Goal: Information Seeking & Learning: Learn about a topic

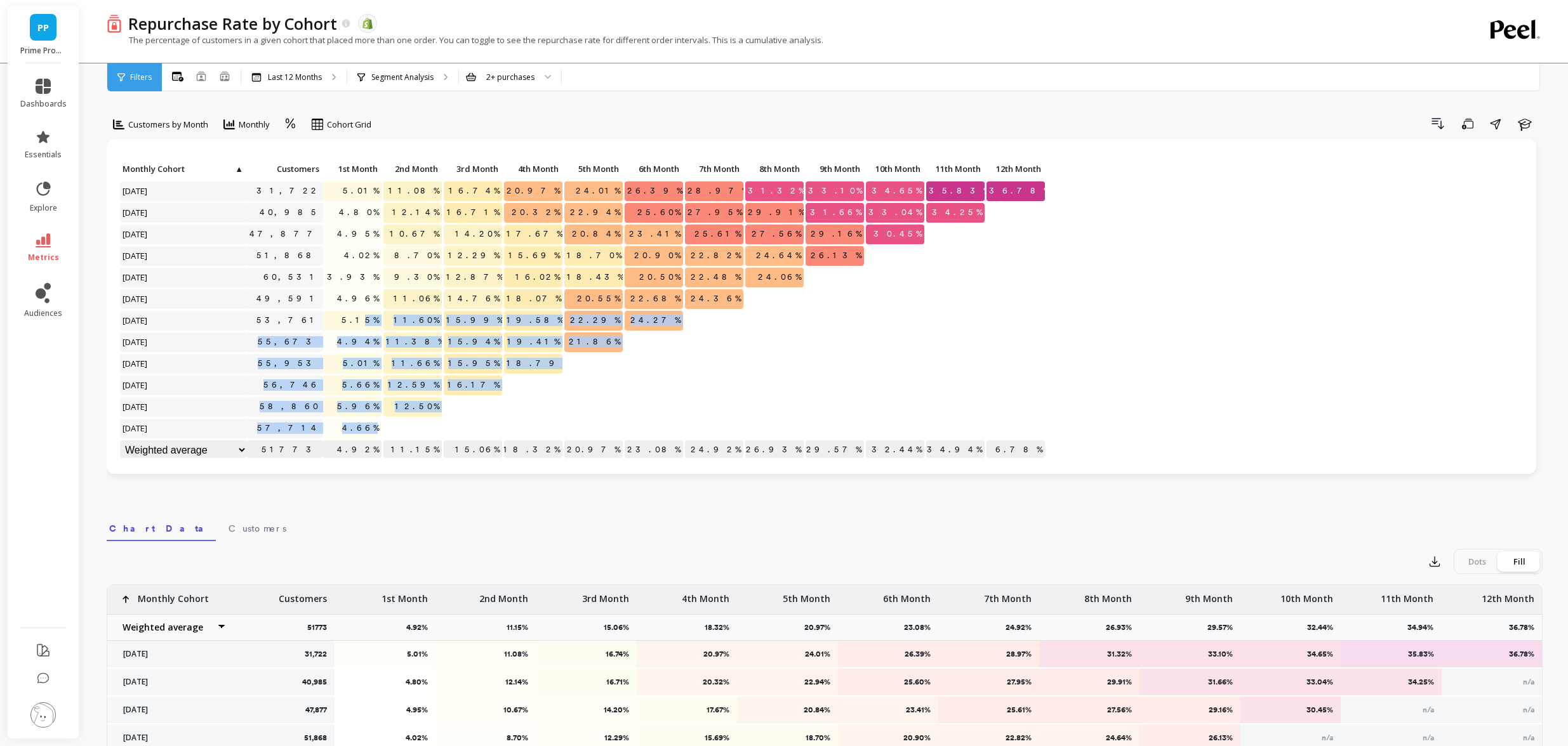
drag, startPoint x: 369, startPoint y: 326, endPoint x: 380, endPoint y: 435, distance: 109.6
click at [380, 435] on div "Click to create an audience 31,722 5.01% 11.08% 16.74% 20.97% 24.01% 26.39% 28.…" at bounding box center [582, 311] width 927 height 302
click at [364, 425] on span "4.66%" at bounding box center [361, 429] width 42 height 19
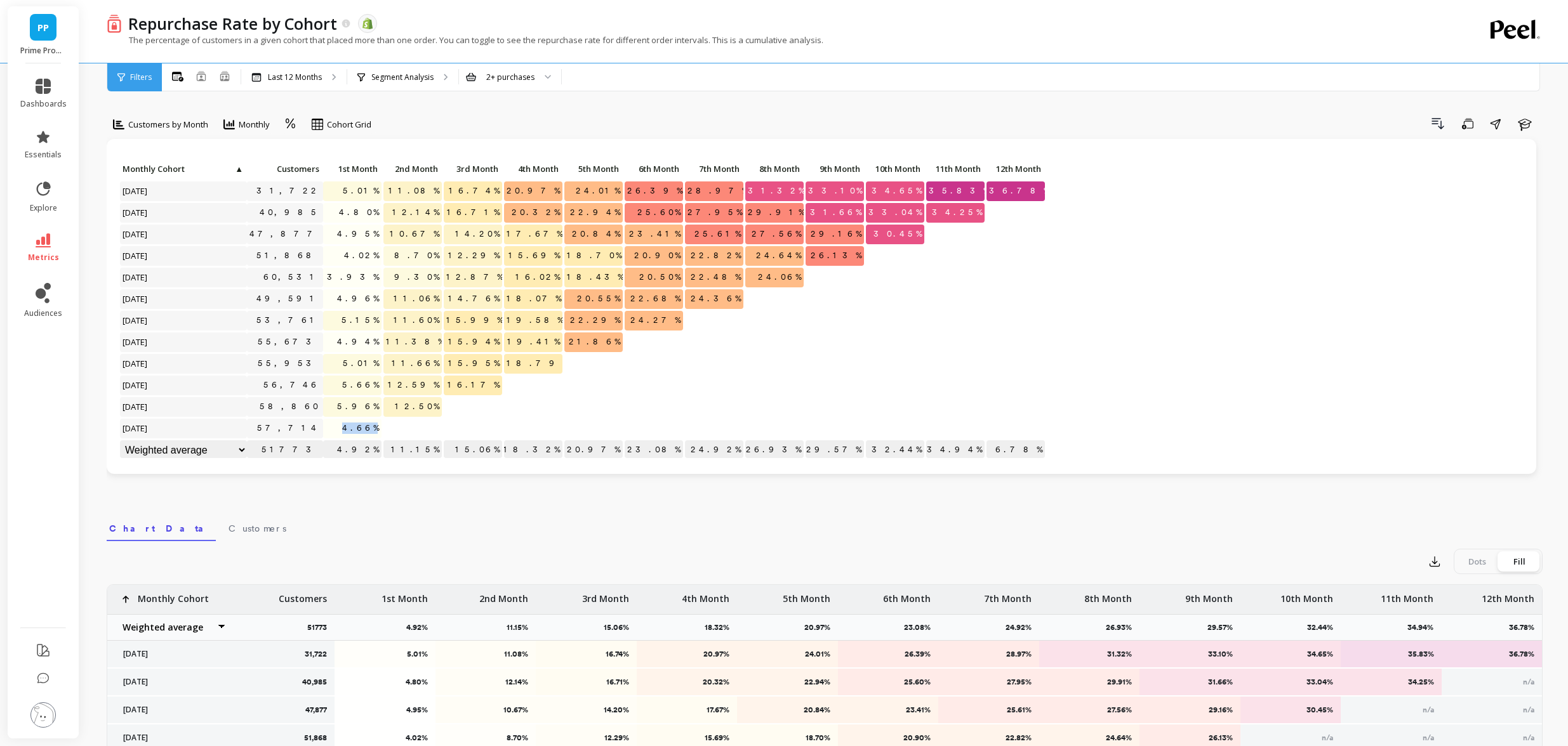
drag, startPoint x: 355, startPoint y: 424, endPoint x: 397, endPoint y: 429, distance: 42.3
click at [397, 429] on div "Click to create an audience 31,722 5.01% 11.08% 16.74% 20.97% 24.01% 26.39% 28.…" at bounding box center [582, 311] width 927 height 302
copy span "4.66%"
click at [357, 404] on span "5.96%" at bounding box center [358, 407] width 47 height 19
drag, startPoint x: 362, startPoint y: 380, endPoint x: 391, endPoint y: 435, distance: 62.2
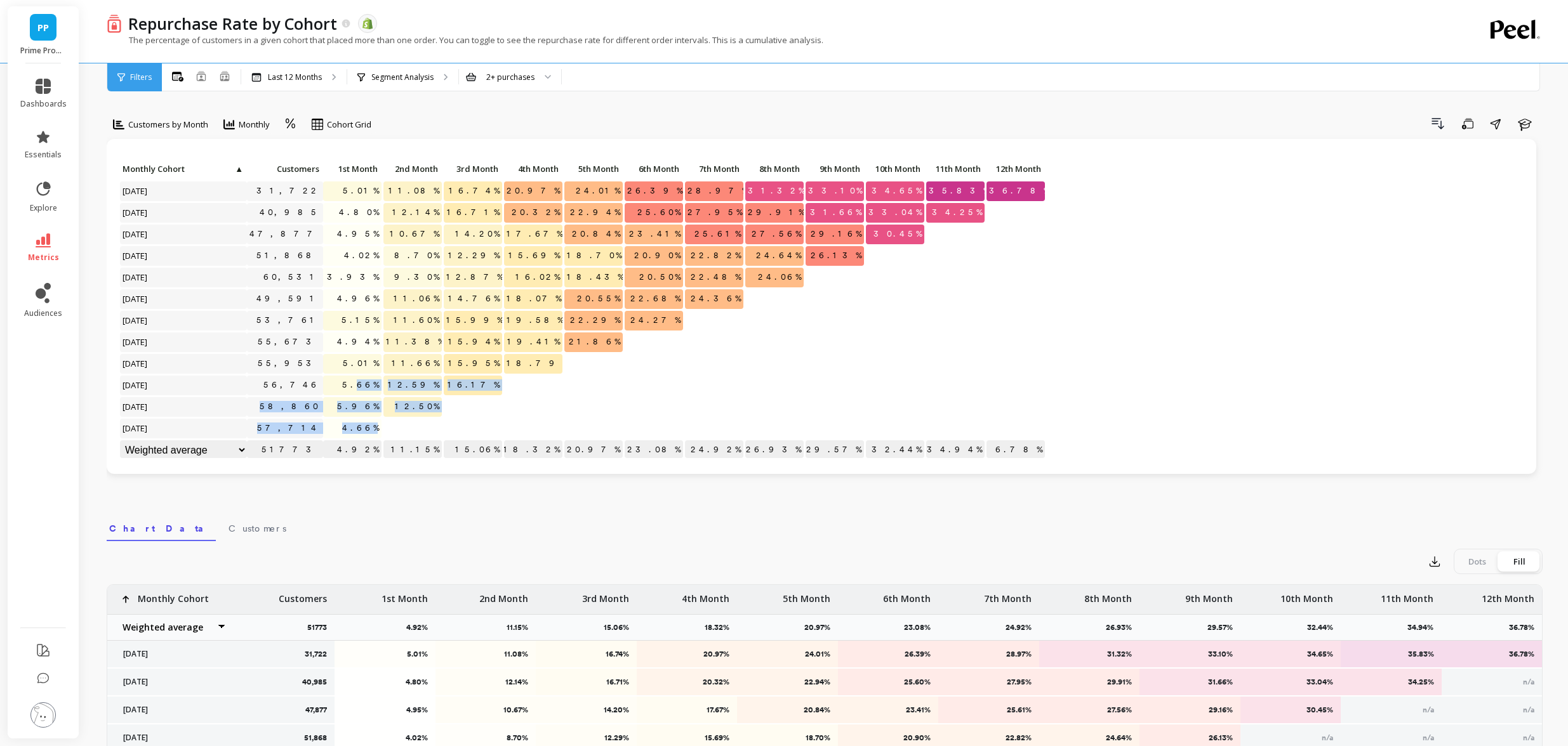
click at [391, 435] on div "Click to create an audience 31,722 5.01% 11.08% 16.74% 20.97% 24.01% 26.39% 28.…" at bounding box center [582, 311] width 927 height 302
click at [396, 429] on div at bounding box center [413, 429] width 59 height 20
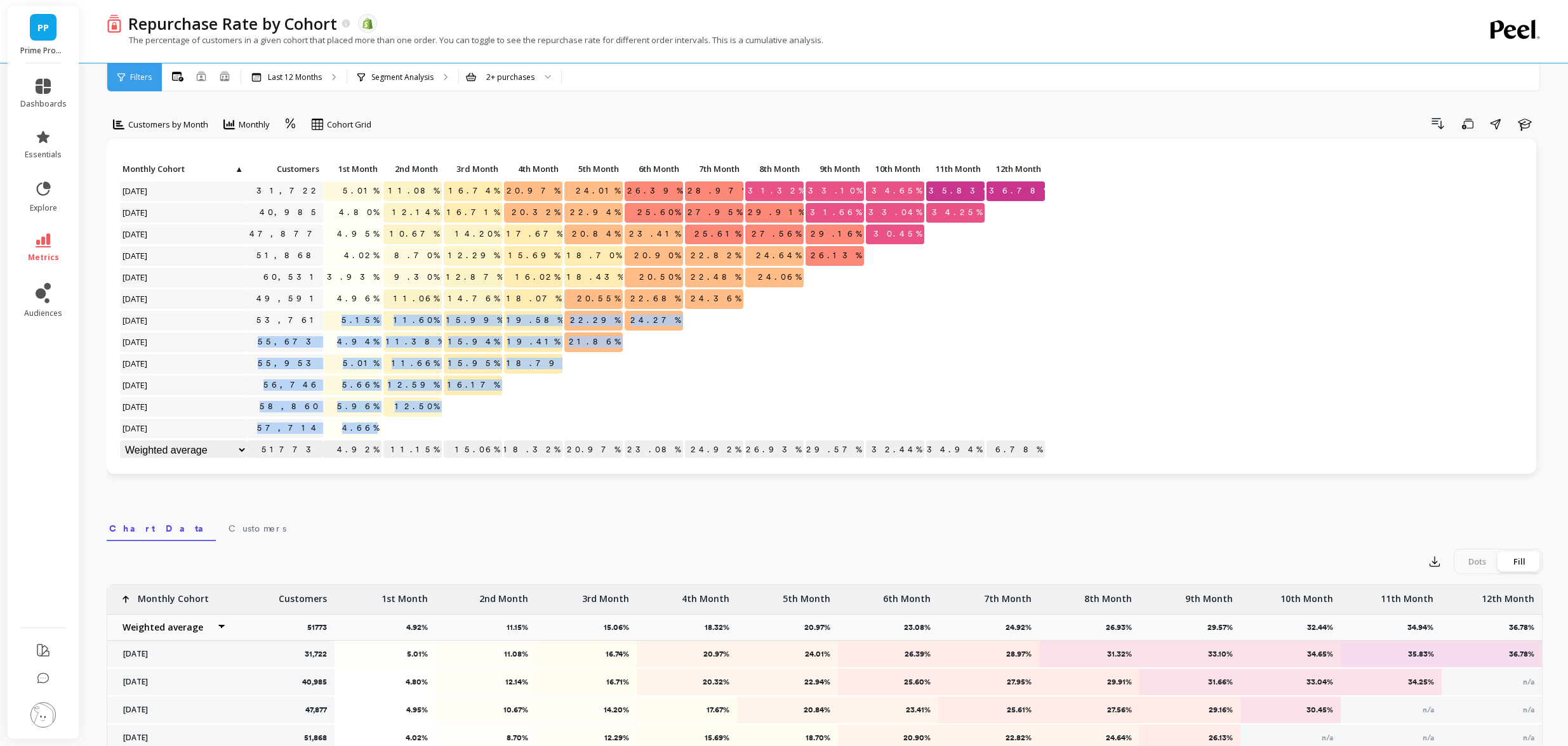
drag, startPoint x: 391, startPoint y: 433, endPoint x: 335, endPoint y: 321, distance: 125.2
click at [335, 321] on div "Click to create an audience 31,722 5.01% 11.08% 16.74% 20.97% 24.01% 26.39% 28.…" at bounding box center [582, 311] width 927 height 302
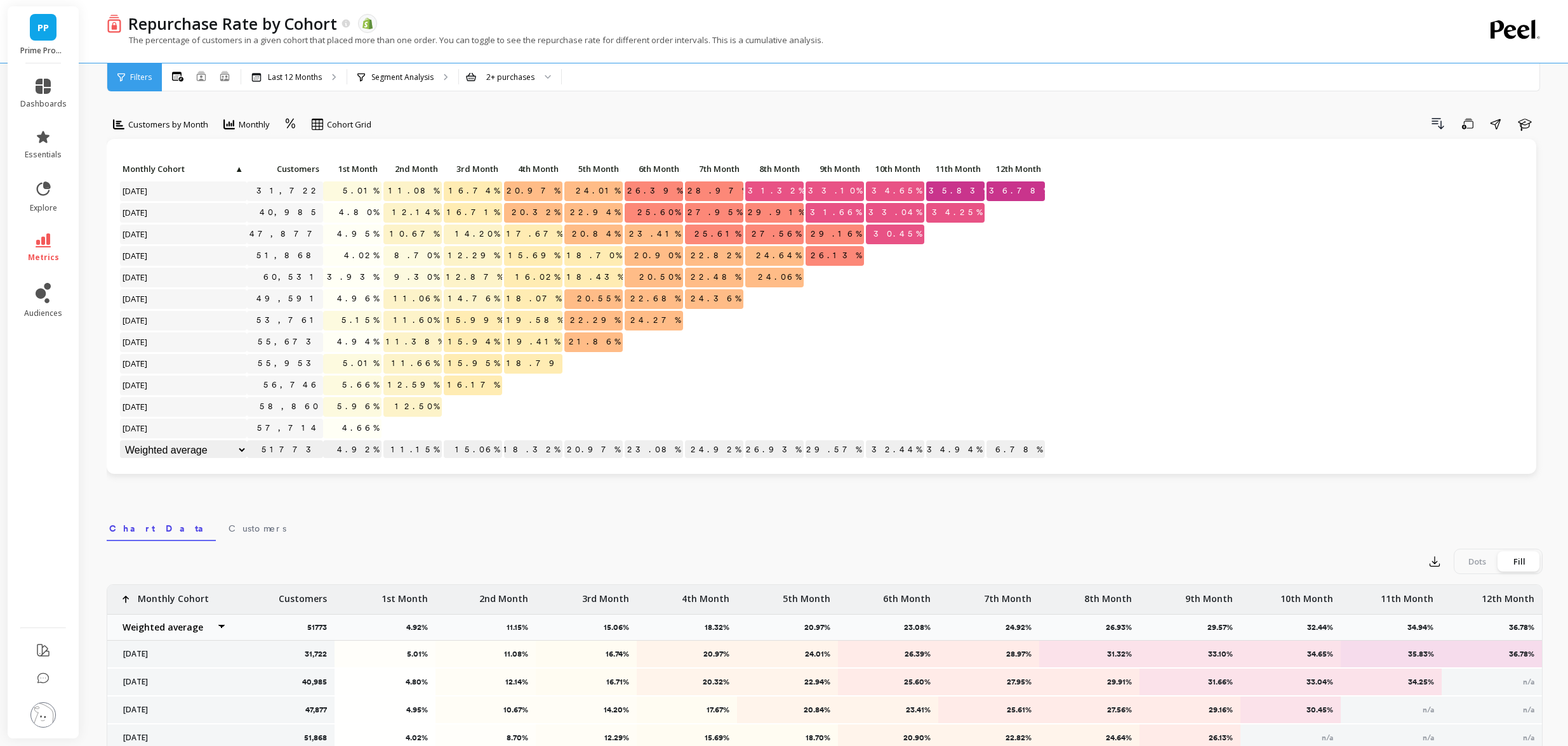
click at [345, 329] on p "5.15%" at bounding box center [352, 321] width 59 height 19
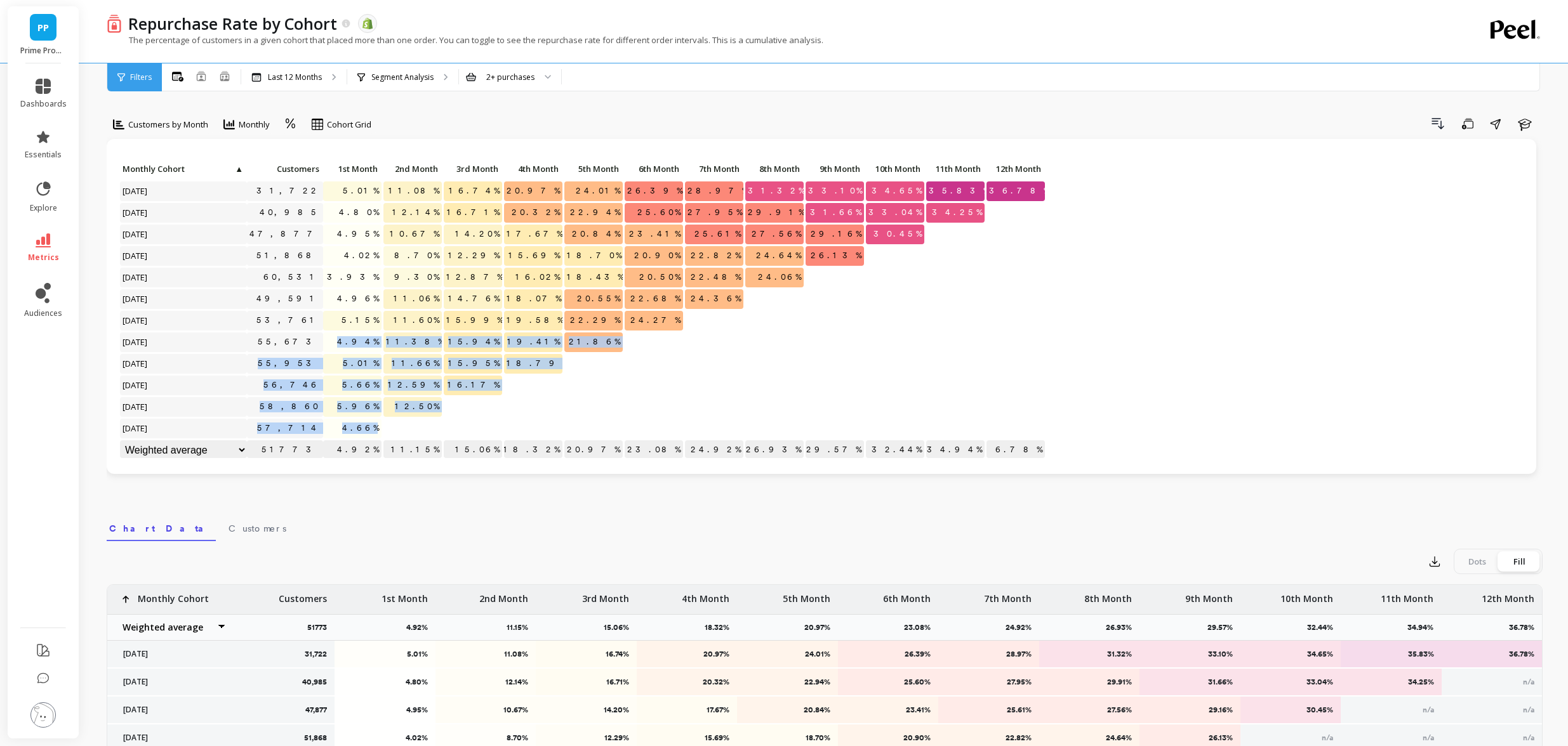
drag, startPoint x: 357, startPoint y: 344, endPoint x: 394, endPoint y: 429, distance: 92.7
click at [394, 429] on div "Click to create an audience 31,722 5.01% 11.08% 16.74% 20.97% 24.01% 26.39% 28.…" at bounding box center [582, 311] width 927 height 302
click at [421, 413] on span "12.50%" at bounding box center [417, 407] width 49 height 19
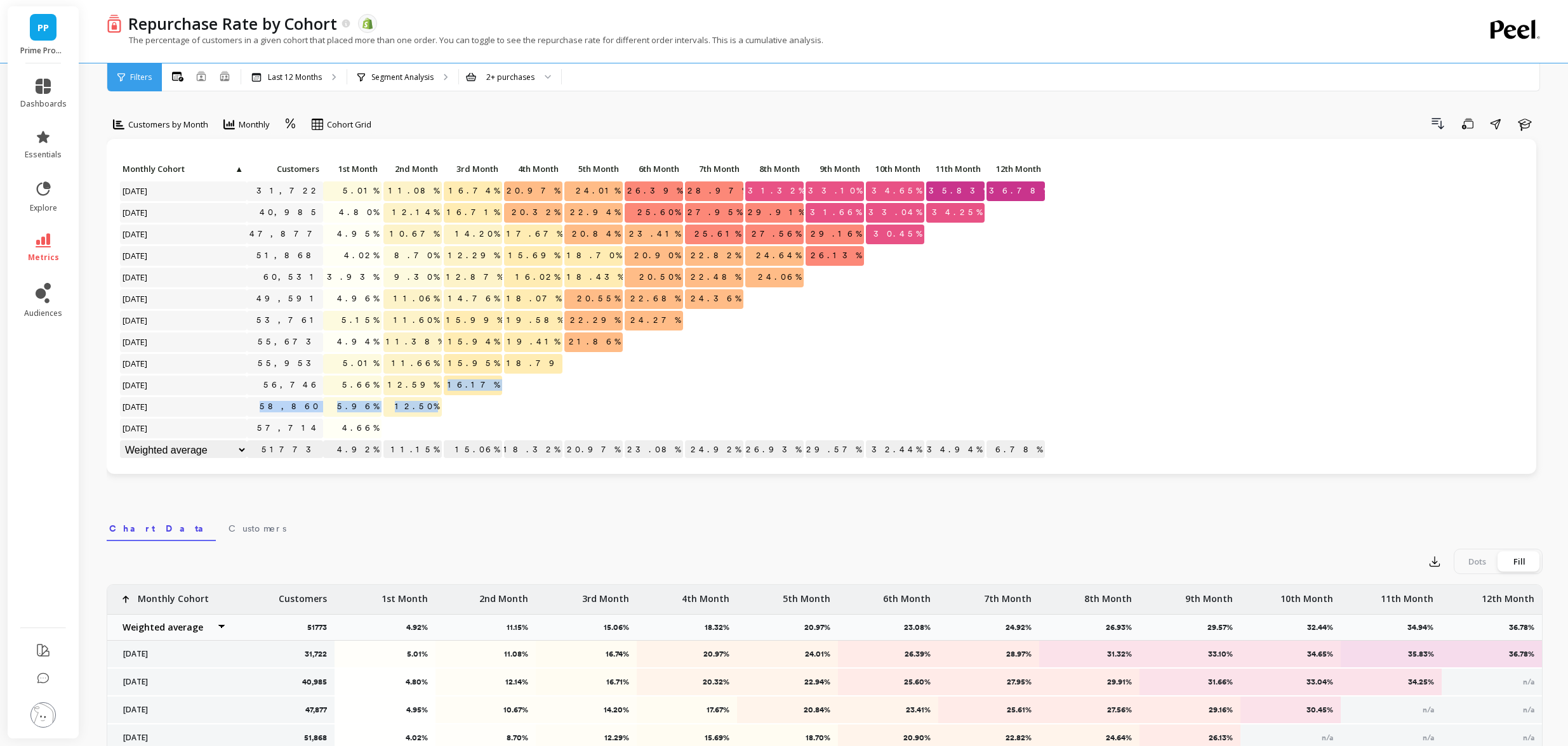
drag, startPoint x: 427, startPoint y: 400, endPoint x: 461, endPoint y: 405, distance: 34.4
click at [461, 405] on div "Click to create an audience 31,722 5.01% 11.08% 16.74% 20.97% 24.01% 26.39% 28.…" at bounding box center [582, 311] width 927 height 302
click at [438, 263] on span "8.70%" at bounding box center [417, 256] width 50 height 19
drag, startPoint x: 487, startPoint y: 385, endPoint x: 500, endPoint y: 387, distance: 13.2
click at [500, 387] on p "16.17%" at bounding box center [473, 385] width 59 height 19
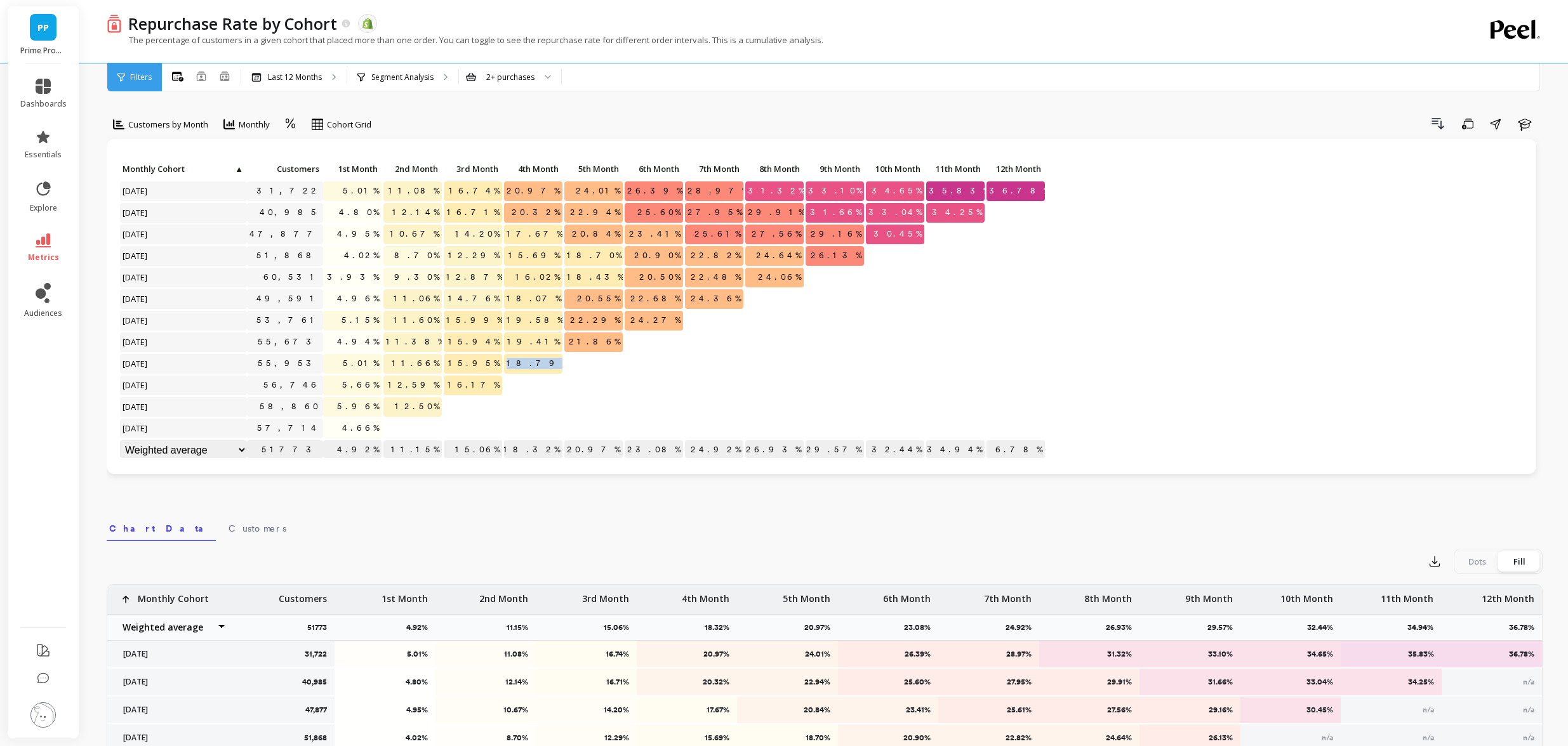
drag, startPoint x: 528, startPoint y: 361, endPoint x: 577, endPoint y: 368, distance: 49.5
click at [577, 368] on div "Click to create an audience 31,722 5.01% 11.08% 16.74% 20.97% 24.01% 26.39% 28.…" at bounding box center [582, 311] width 927 height 302
drag, startPoint x: 526, startPoint y: 339, endPoint x: 561, endPoint y: 347, distance: 35.9
click at [560, 346] on p "19.41%" at bounding box center [533, 342] width 59 height 19
drag, startPoint x: 582, startPoint y: 316, endPoint x: 641, endPoint y: 320, distance: 59.1
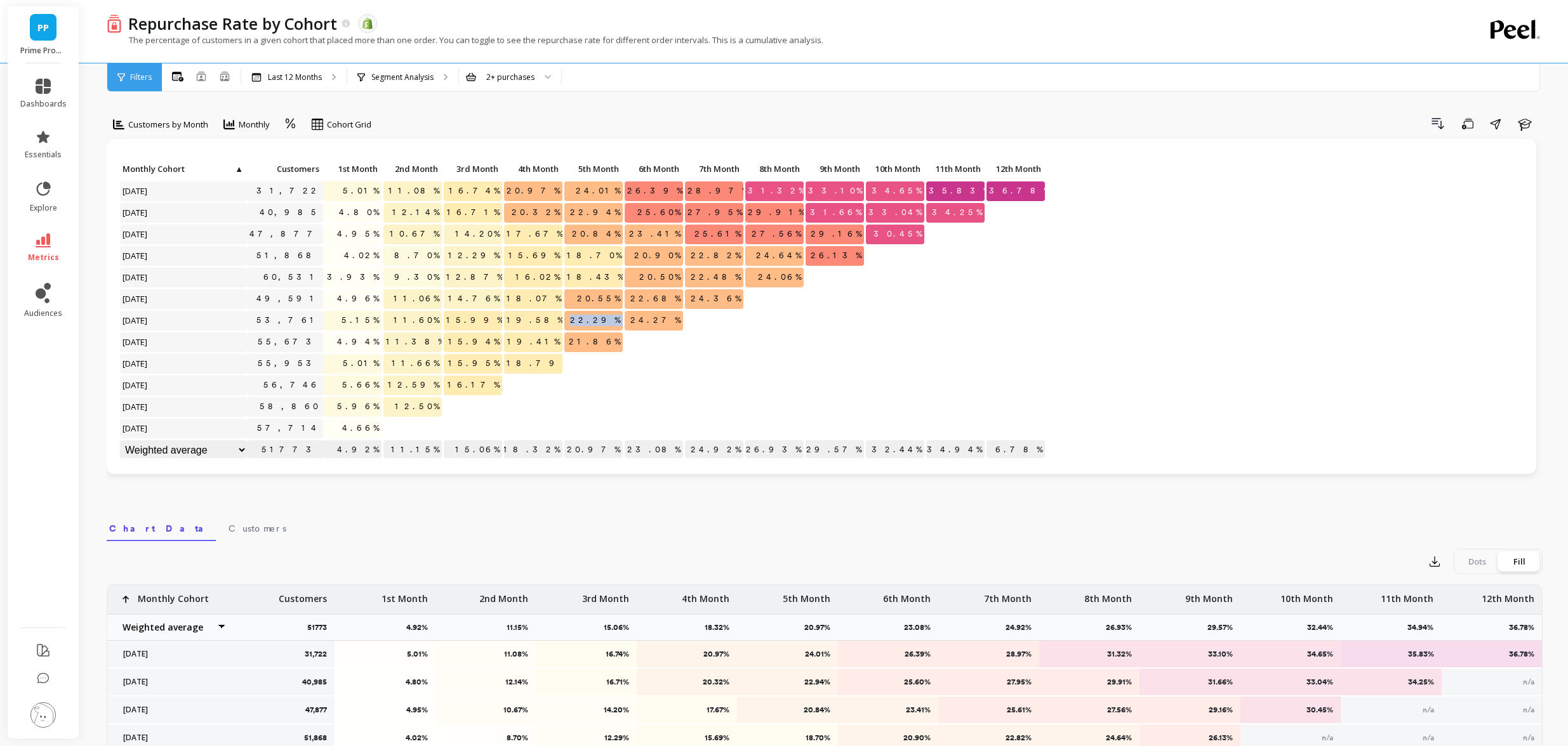
click at [636, 321] on div "Click to create an audience 31,722 5.01% 11.08% 16.74% 20.97% 24.01% 26.39% 28.…" at bounding box center [582, 311] width 927 height 302
drag, startPoint x: 640, startPoint y: 290, endPoint x: 685, endPoint y: 295, distance: 45.3
click at [683, 295] on div "22.68%" at bounding box center [654, 300] width 61 height 22
drag, startPoint x: 719, startPoint y: 275, endPoint x: 772, endPoint y: 279, distance: 53.2
click at [772, 279] on div "Click to create an audience 31,722 5.01% 11.08% 16.74% 20.97% 24.01% 26.39% 28.…" at bounding box center [582, 311] width 927 height 302
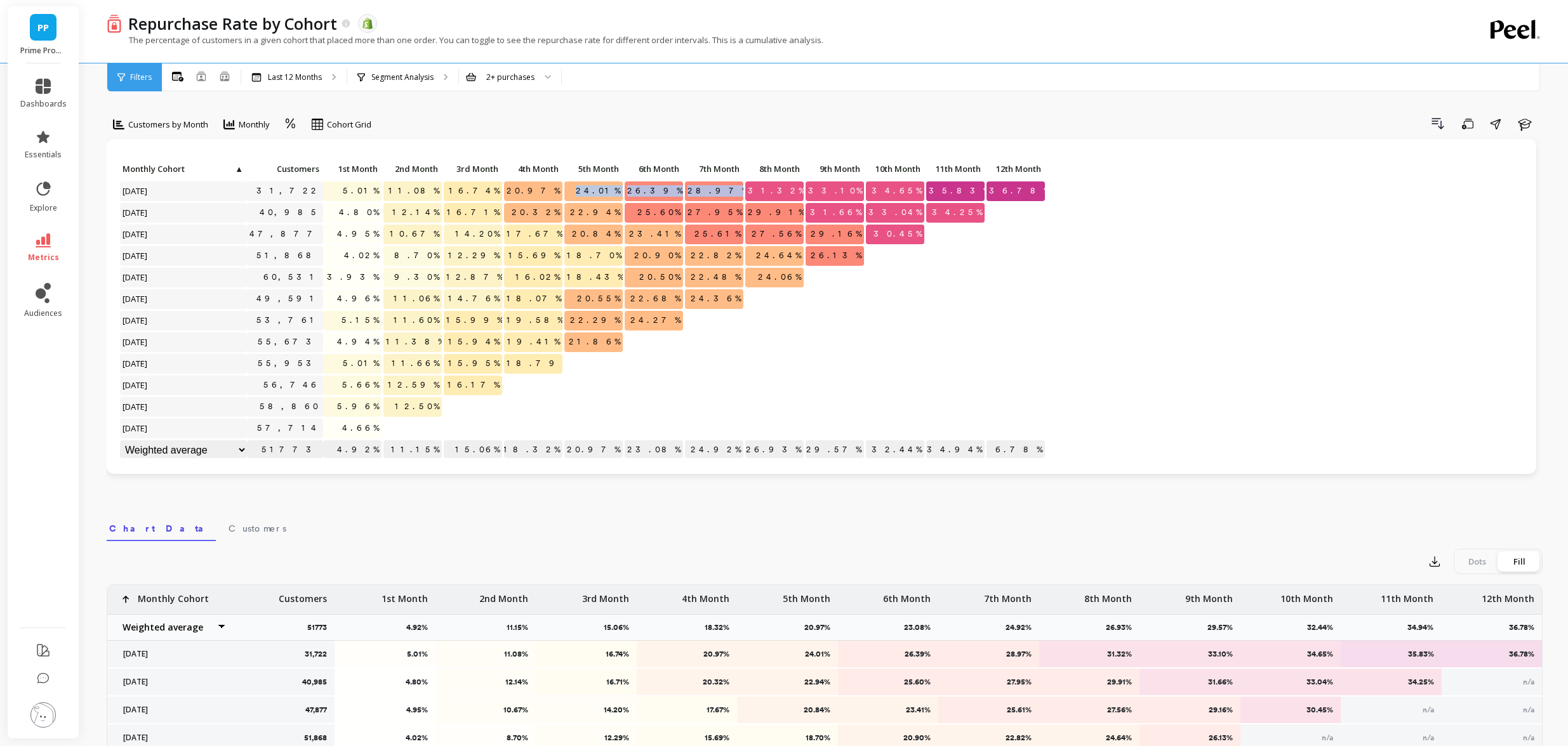
drag, startPoint x: 750, startPoint y: 191, endPoint x: 599, endPoint y: 181, distance: 151.3
click at [604, 182] on div "Click to create an audience 31,722 5.01% 11.08% 16.74% 20.97% 24.01% 26.39% 28.…" at bounding box center [582, 311] width 927 height 302
click at [540, 155] on div "Click to create an audience 31,722 5.01% 11.08% 16.74% 20.97% 24.01% 26.39% 28.…" at bounding box center [822, 307] width 1430 height 335
drag, startPoint x: 651, startPoint y: 186, endPoint x: 690, endPoint y: 182, distance: 39.2
click at [690, 182] on div "Click to create an audience 31,722 5.01% 11.08% 16.74% 20.97% 24.01% 26.39% 28.…" at bounding box center [582, 311] width 927 height 302
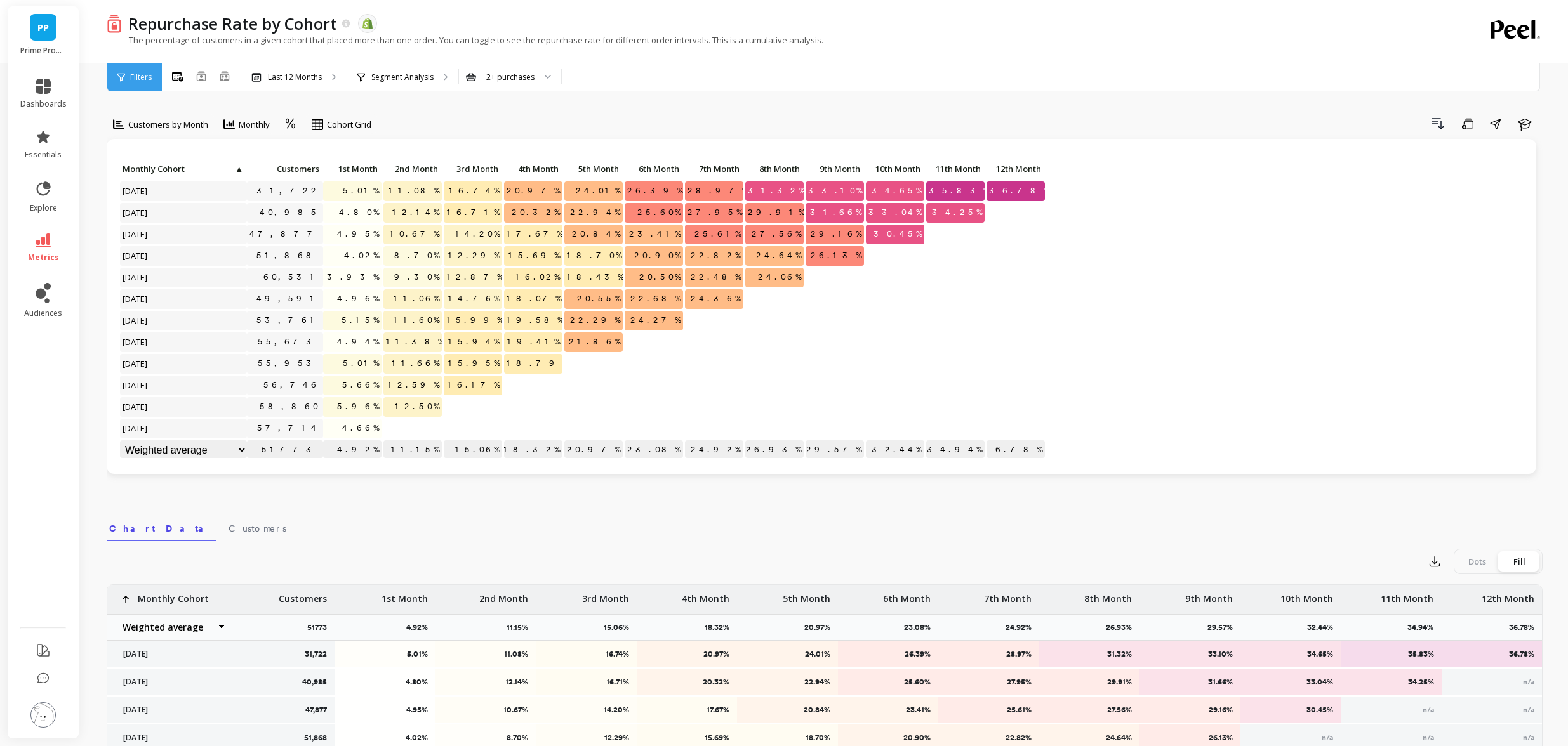
click at [605, 189] on span "24.01%" at bounding box center [597, 191] width 49 height 19
drag, startPoint x: 650, startPoint y: 186, endPoint x: 679, endPoint y: 186, distance: 29.0
click at [679, 186] on p "26.39%" at bounding box center [654, 191] width 59 height 19
click at [729, 182] on span "28.97%" at bounding box center [717, 191] width 65 height 19
drag, startPoint x: 690, startPoint y: 189, endPoint x: 740, endPoint y: 187, distance: 50.0
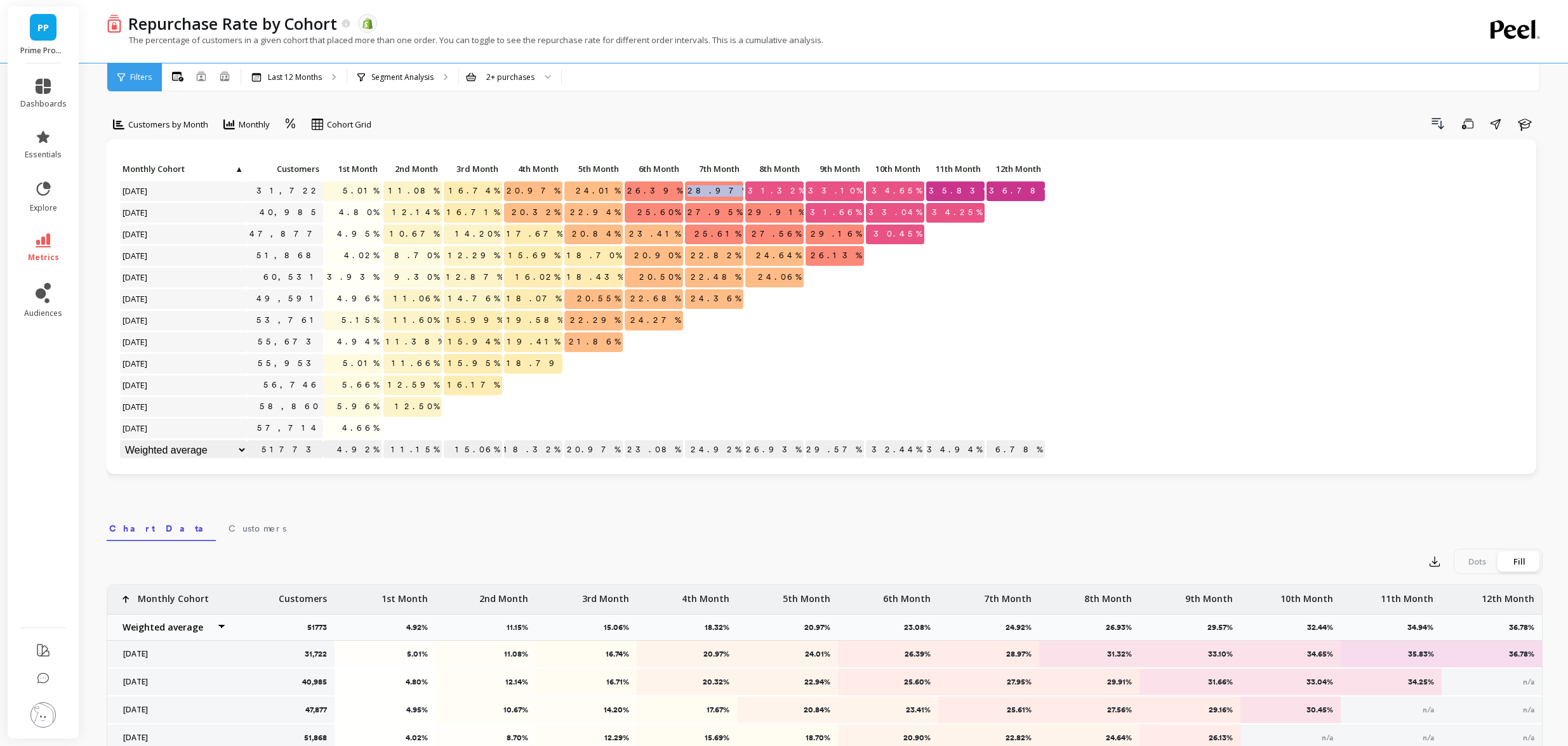
click at [740, 187] on p "28.97%" at bounding box center [714, 191] width 59 height 19
drag, startPoint x: 786, startPoint y: 186, endPoint x: 844, endPoint y: 187, distance: 58.0
click at [826, 187] on div "Click to create an audience 31,722 5.01% 11.08% 16.74% 20.97% 24.01% 26.39% 28.…" at bounding box center [582, 311] width 927 height 302
drag, startPoint x: 852, startPoint y: 187, endPoint x: 872, endPoint y: 187, distance: 20.0
click at [872, 187] on div "Click to create an audience 31,722 5.01% 11.08% 16.74% 20.97% 24.01% 26.39% 28.…" at bounding box center [582, 311] width 927 height 302
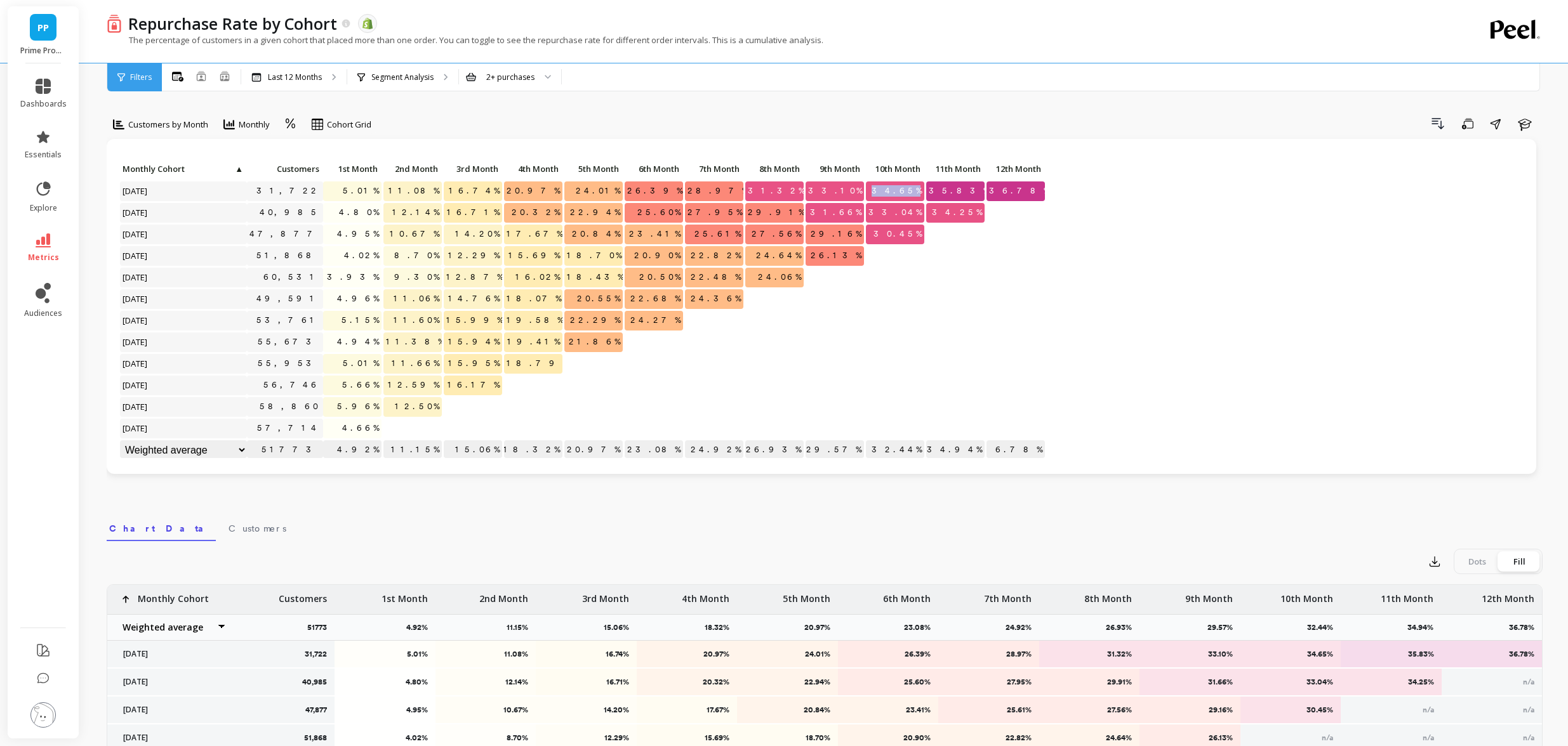
drag, startPoint x: 886, startPoint y: 186, endPoint x: 922, endPoint y: 187, distance: 36.0
click at [922, 187] on p "34.65%" at bounding box center [896, 191] width 59 height 19
drag, startPoint x: 951, startPoint y: 187, endPoint x: 993, endPoint y: 186, distance: 42.0
click at [993, 186] on div "Click to create an audience 31,722 5.01% 11.08% 16.74% 20.97% 24.01% 26.39% 28.…" at bounding box center [582, 311] width 927 height 302
drag, startPoint x: 1010, startPoint y: 188, endPoint x: 1059, endPoint y: 191, distance: 49.1
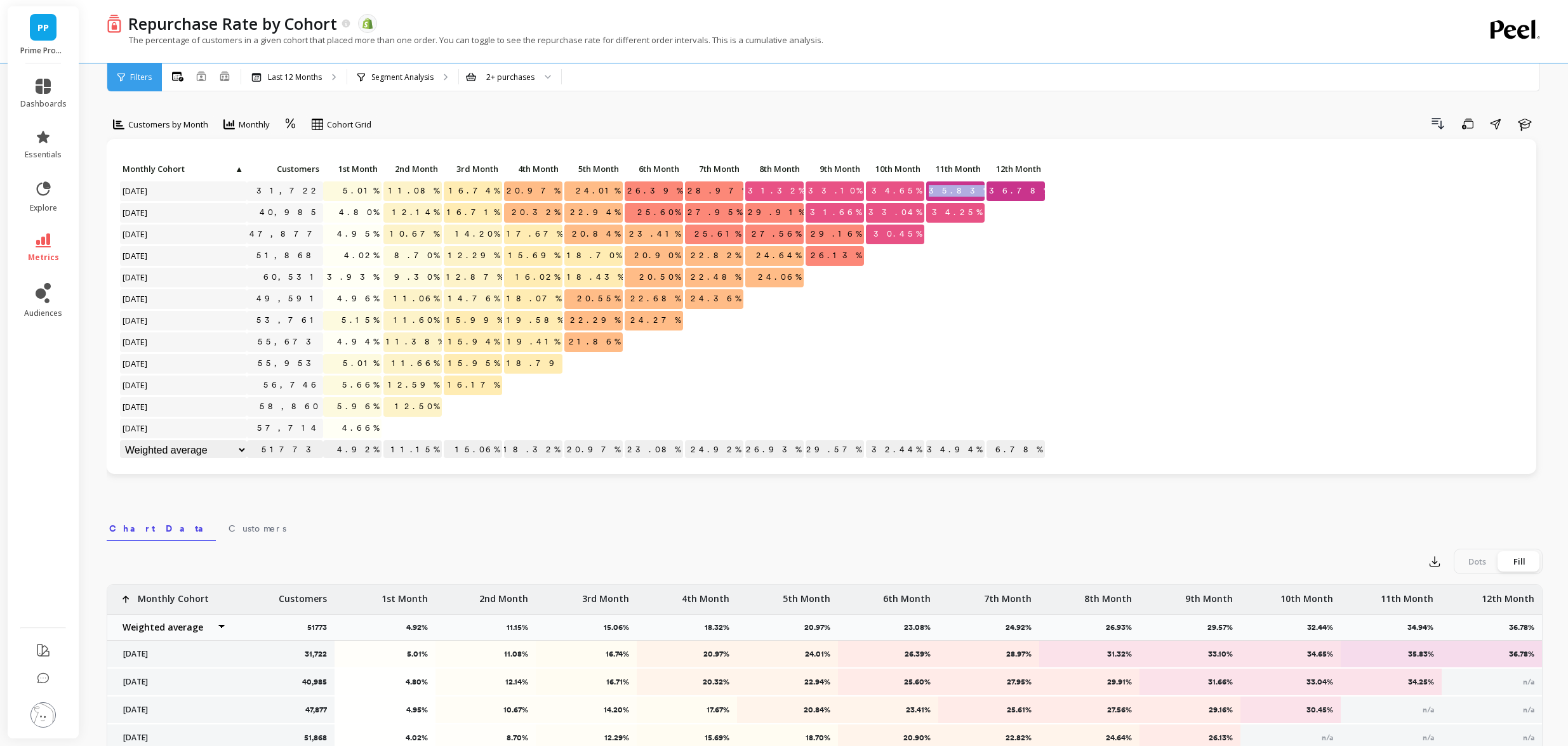
click at [1059, 191] on div "Click to create an audience 31,722 5.01% 11.08% 16.74% 20.97% 24.01% 26.39% 28.…" at bounding box center [821, 311] width 1404 height 301
click at [1265, 211] on div "Click to create an audience 31,722 5.01% 11.08% 16.74% 20.97% 24.01% 26.39% 28.…" at bounding box center [821, 311] width 1404 height 301
